Goal: Find specific page/section: Find specific page/section

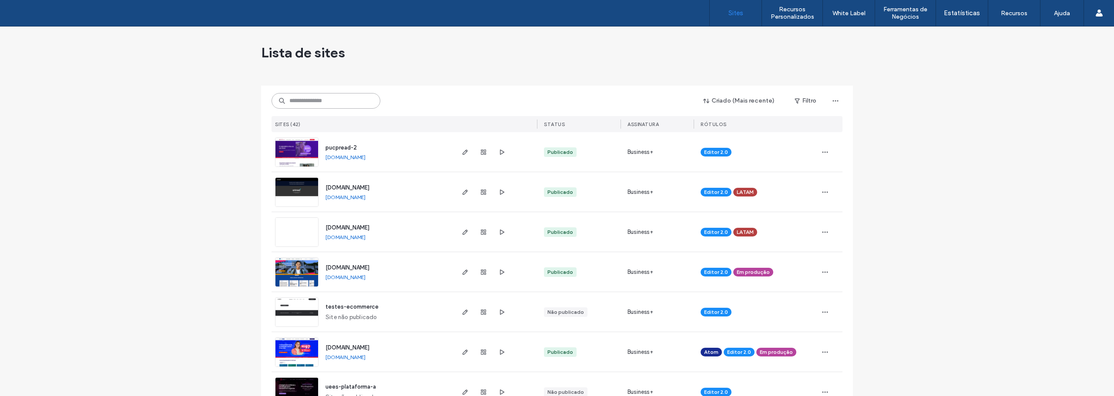
drag, startPoint x: 0, startPoint y: 0, endPoint x: 311, endPoint y: 99, distance: 326.4
click at [311, 99] on input at bounding box center [325, 101] width 109 height 16
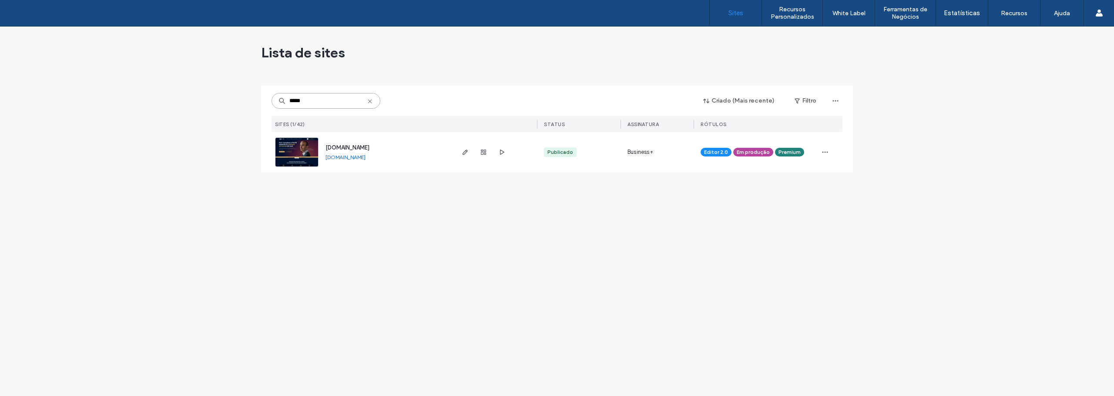
type input "*****"
click at [295, 148] on img at bounding box center [296, 167] width 43 height 59
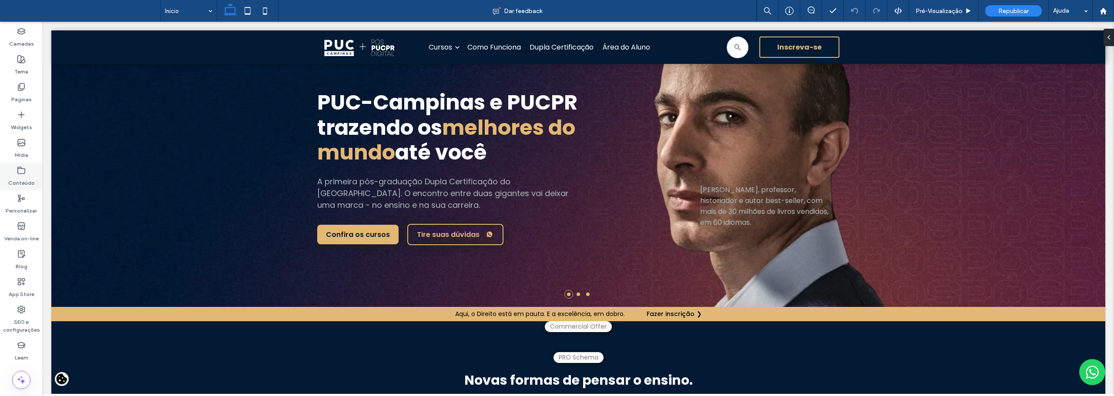
click at [21, 174] on use at bounding box center [21, 170] width 7 height 7
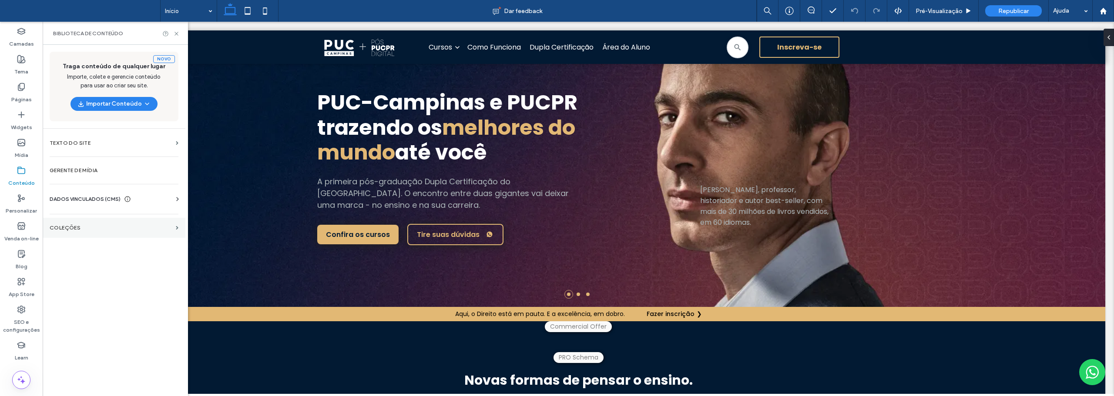
click at [76, 227] on label "COLEÇÕES" at bounding box center [111, 228] width 123 height 6
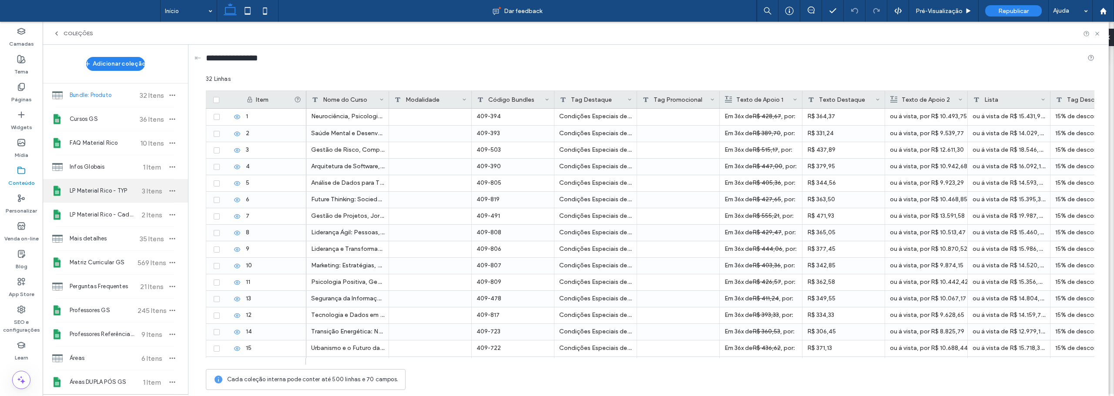
click at [125, 189] on span "LP Material Rico - TYP" at bounding box center [102, 191] width 65 height 9
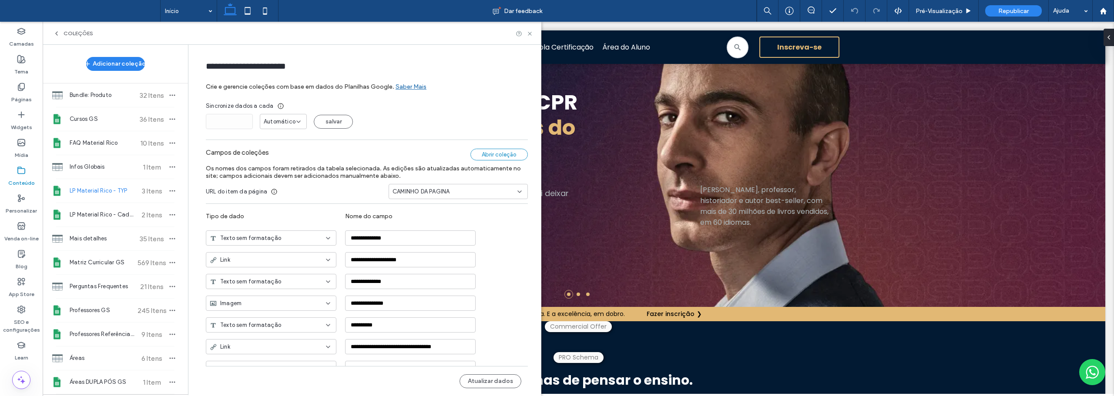
click at [481, 154] on div "Abrir coleção" at bounding box center [498, 155] width 57 height 12
